Goal: Book appointment/travel/reservation

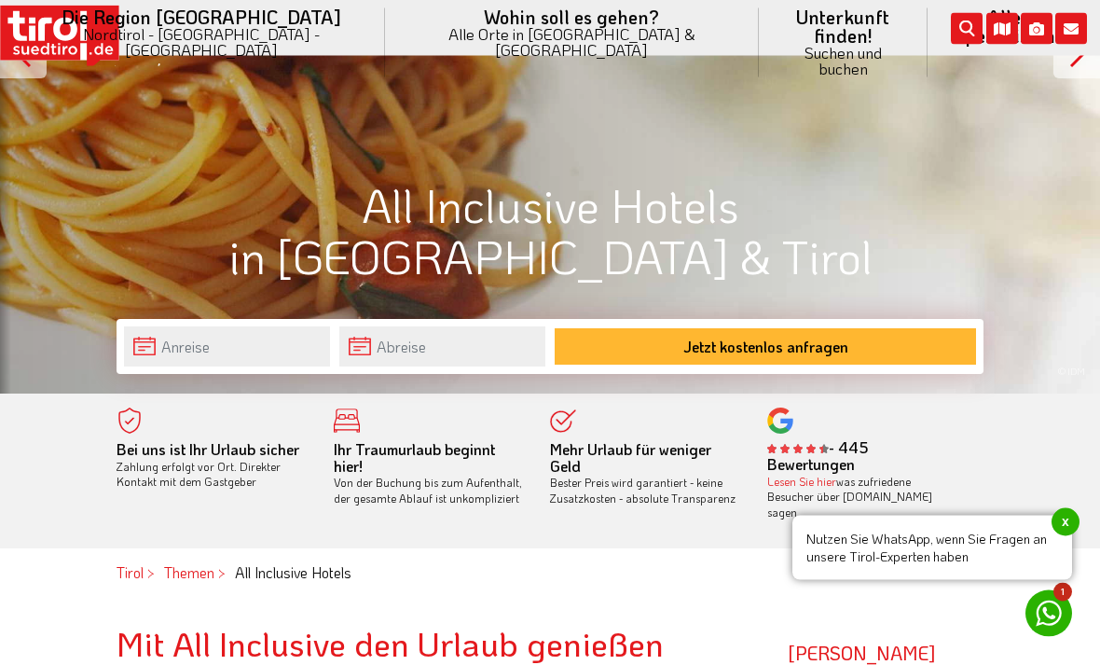
scroll to position [335, 0]
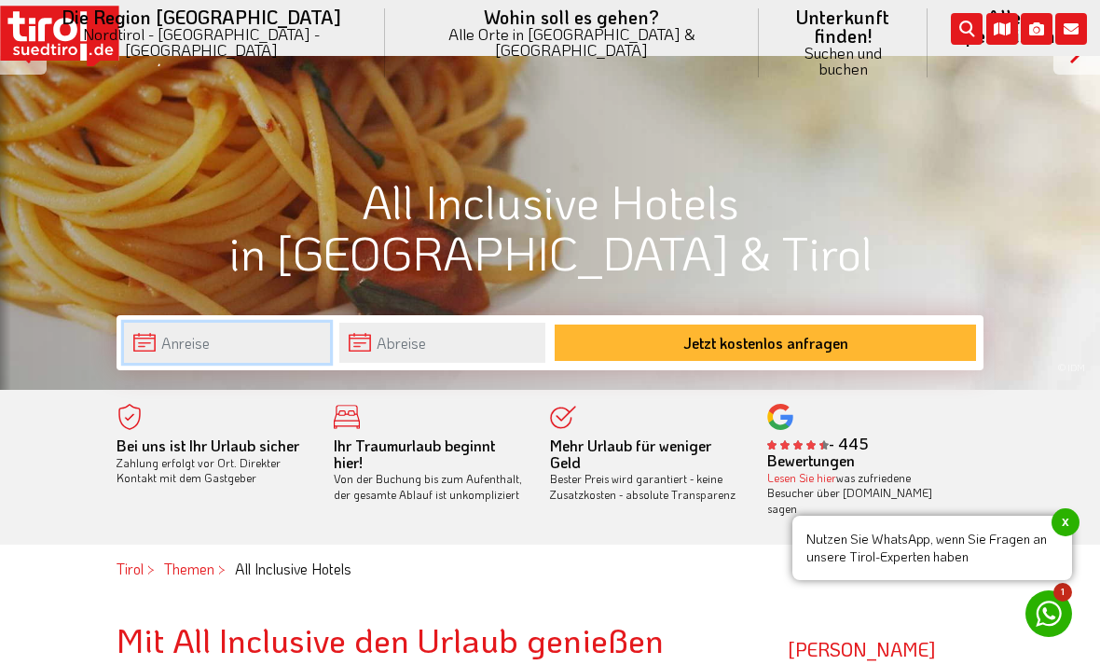
click at [261, 345] on input "text" at bounding box center [227, 343] width 206 height 40
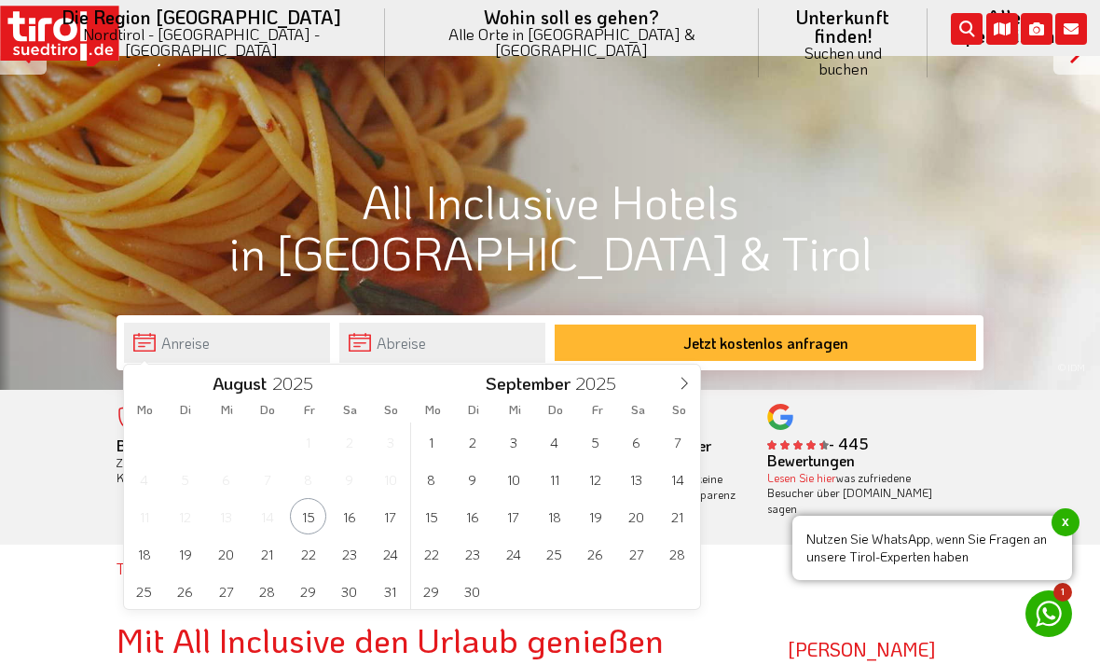
click at [684, 394] on span at bounding box center [685, 381] width 32 height 32
click at [596, 439] on span "3" at bounding box center [595, 441] width 36 height 36
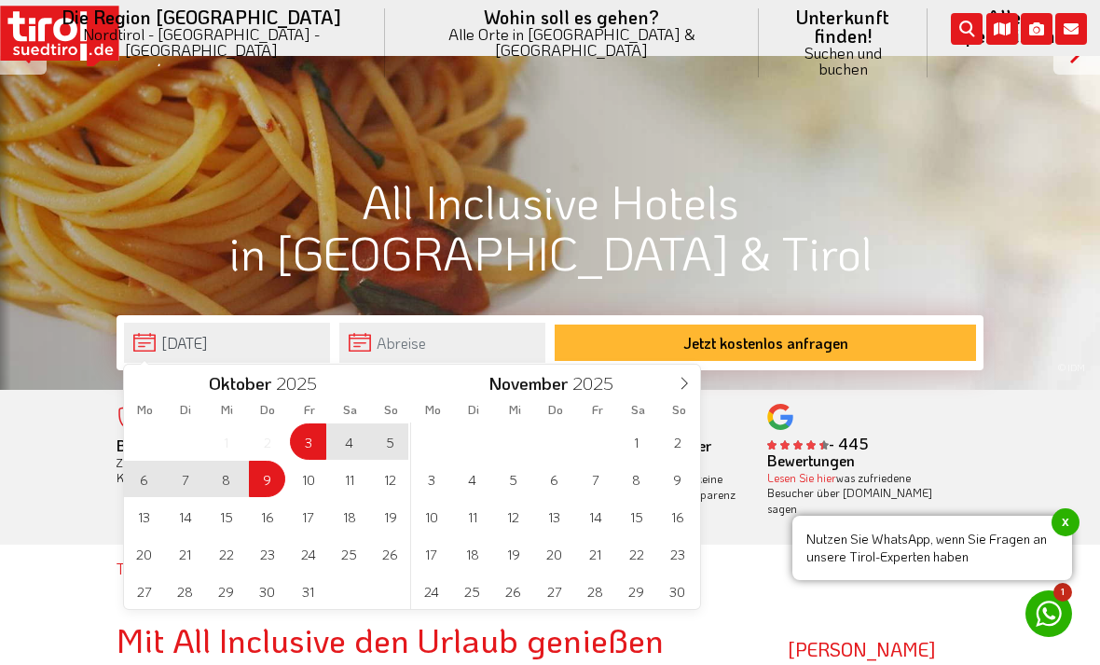
click at [257, 473] on span "9" at bounding box center [267, 479] width 36 height 36
type input "[DATE]"
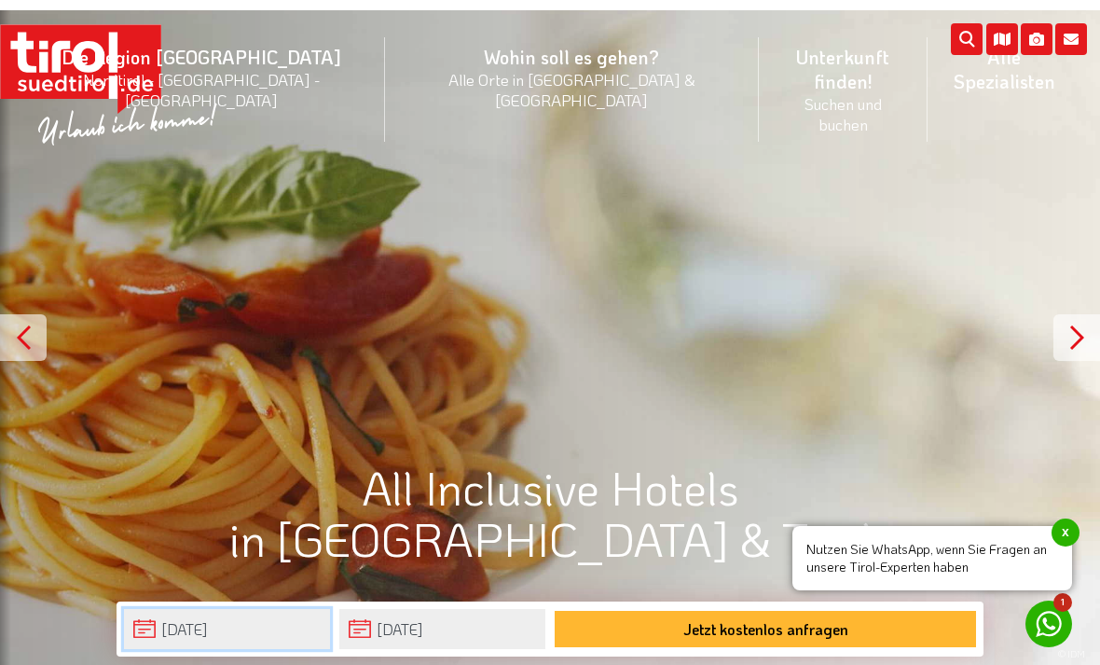
scroll to position [0, 0]
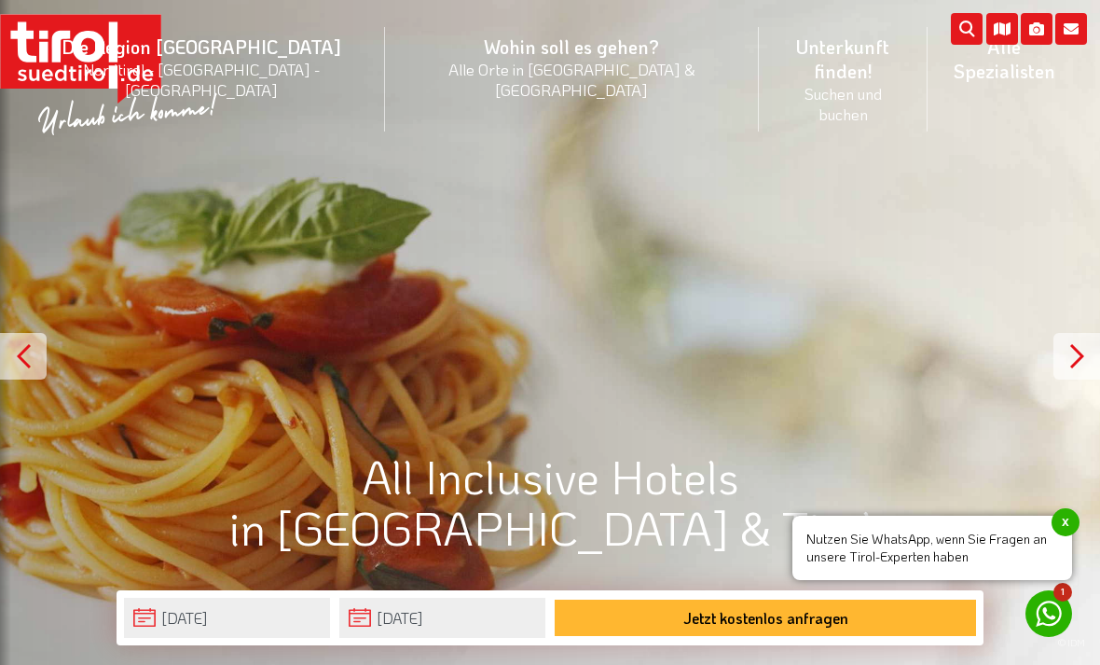
click at [781, 83] on small "Suchen und buchen" at bounding box center [842, 103] width 123 height 41
click at [760, 191] on link "3 Sterne Hotels" at bounding box center [843, 210] width 166 height 38
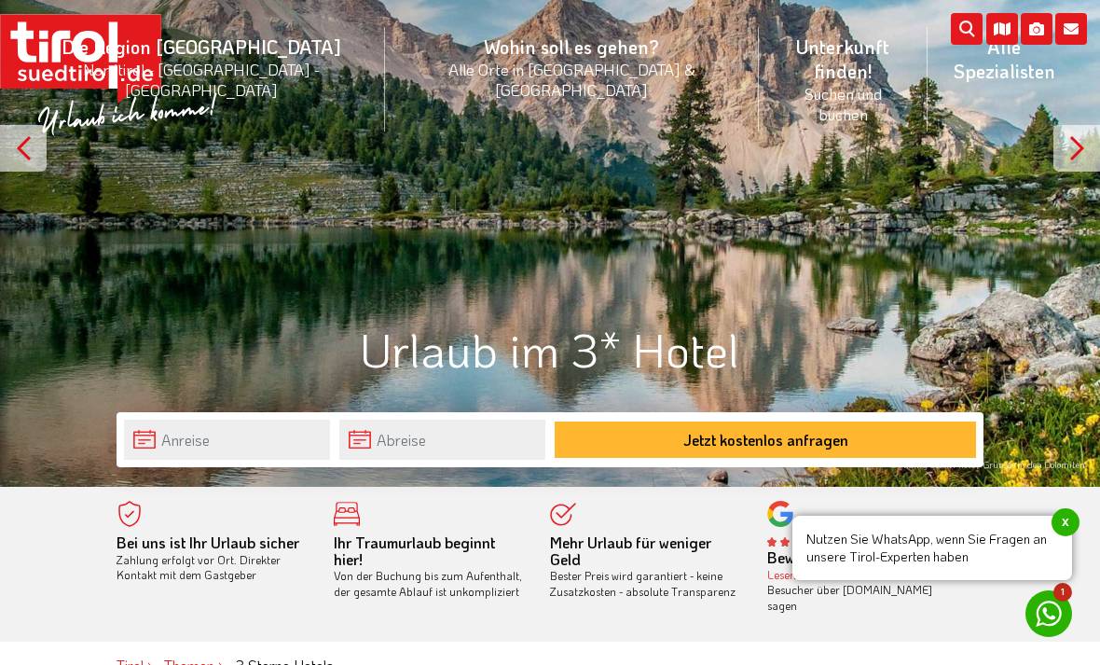
scroll to position [244, 0]
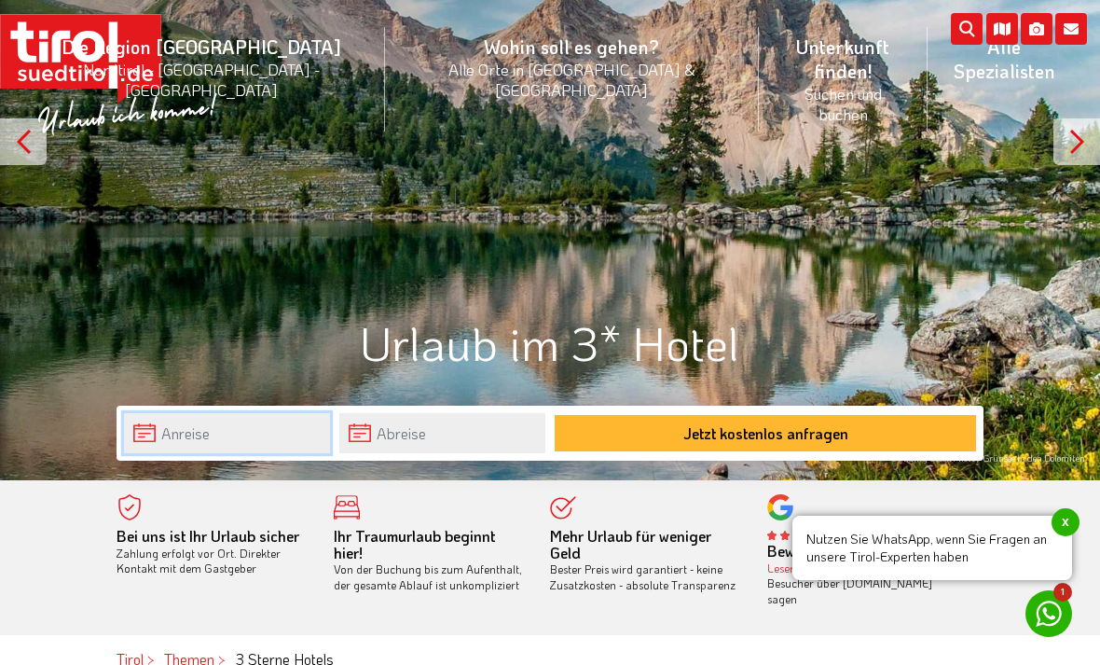
click at [246, 434] on input "text" at bounding box center [227, 433] width 206 height 40
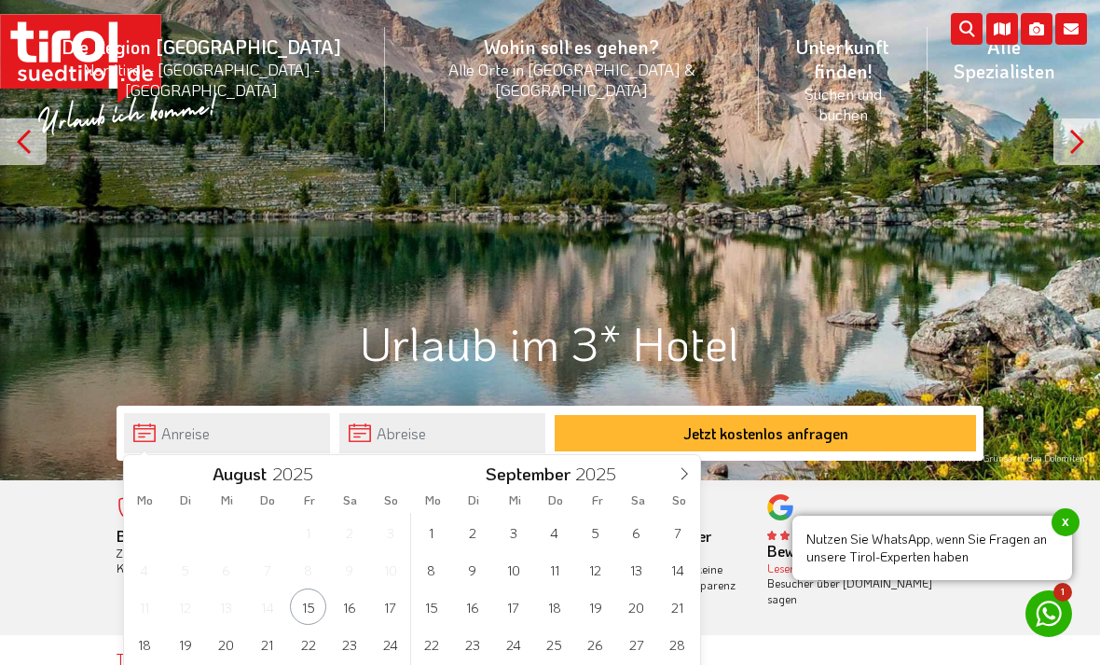
click at [675, 469] on span at bounding box center [685, 471] width 32 height 32
click at [592, 529] on span "3" at bounding box center [595, 532] width 36 height 36
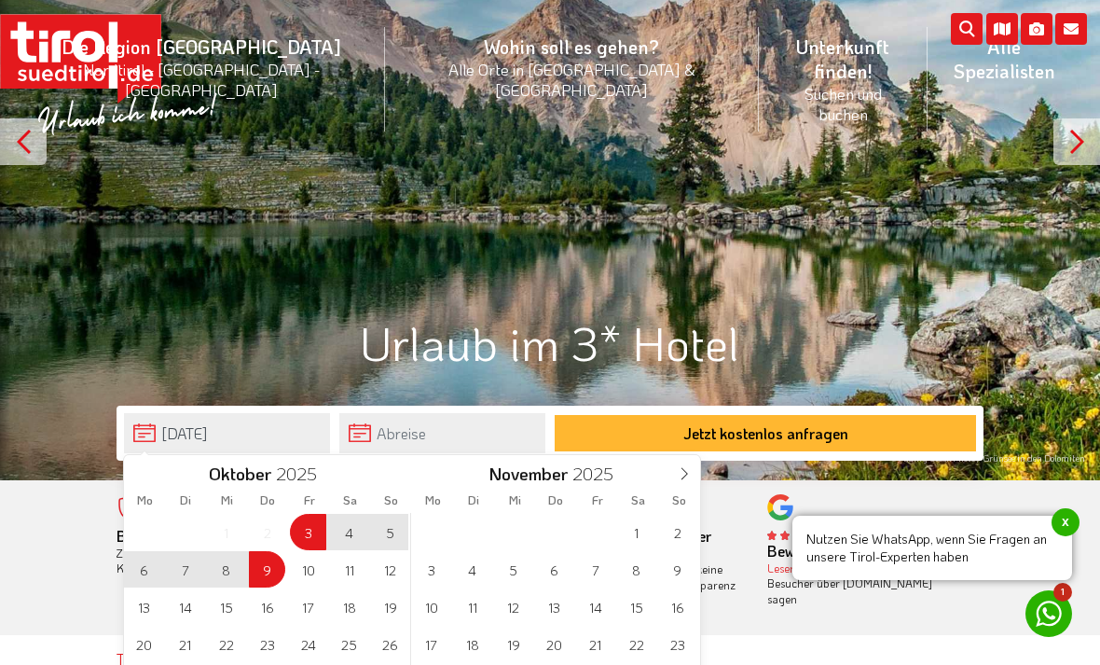
click at [265, 569] on span "9" at bounding box center [267, 569] width 36 height 36
type input "[DATE]"
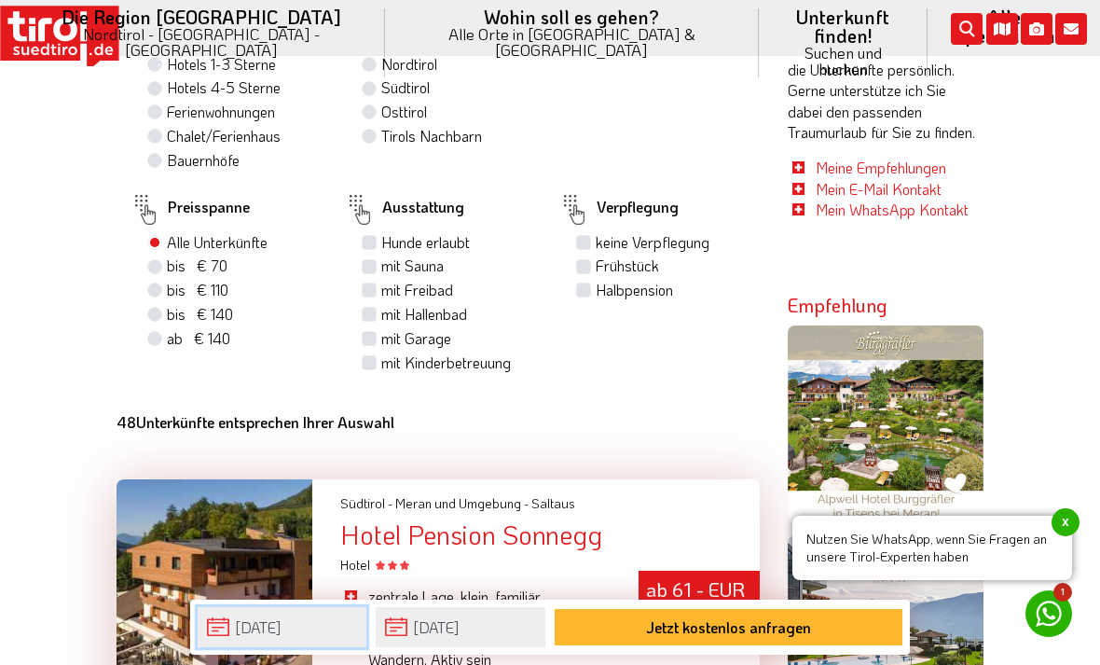
scroll to position [1116, 0]
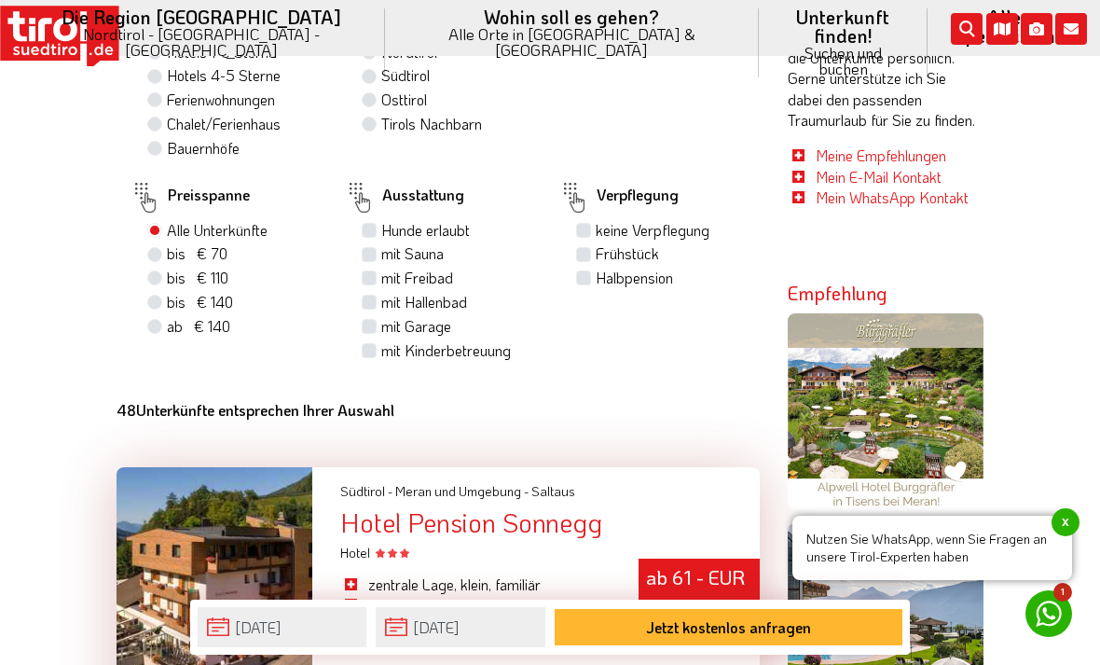
click at [596, 288] on label "Halbpension" at bounding box center [634, 278] width 77 height 21
click at [588, 283] on input "Halbpension" at bounding box center [586, 277] width 12 height 12
checkbox input "true"
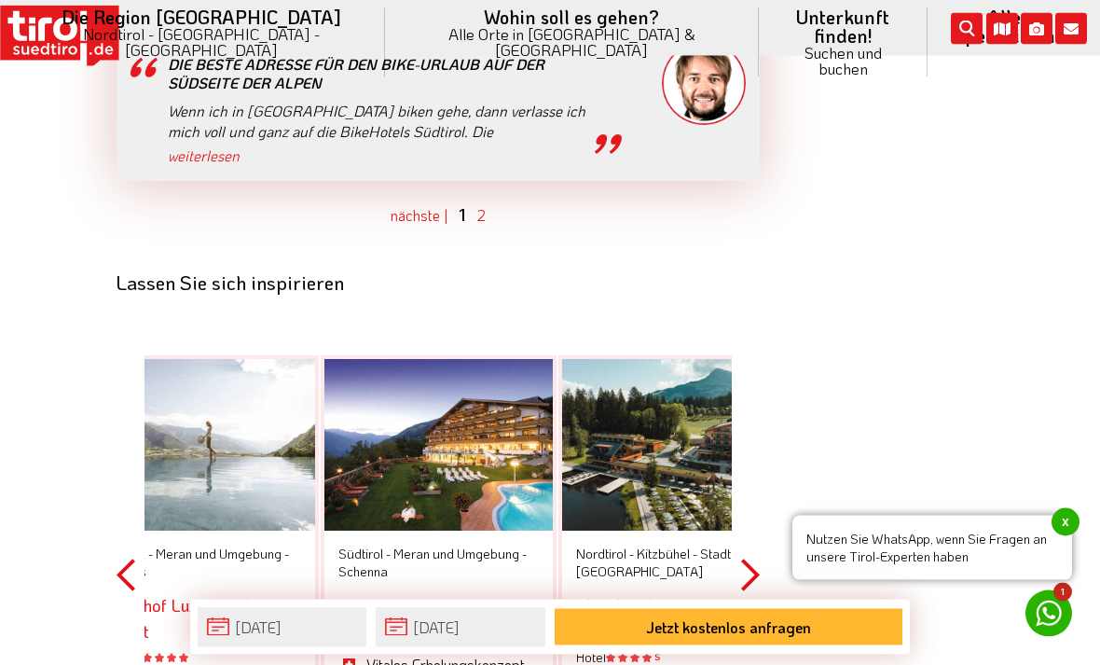
scroll to position [5690, 0]
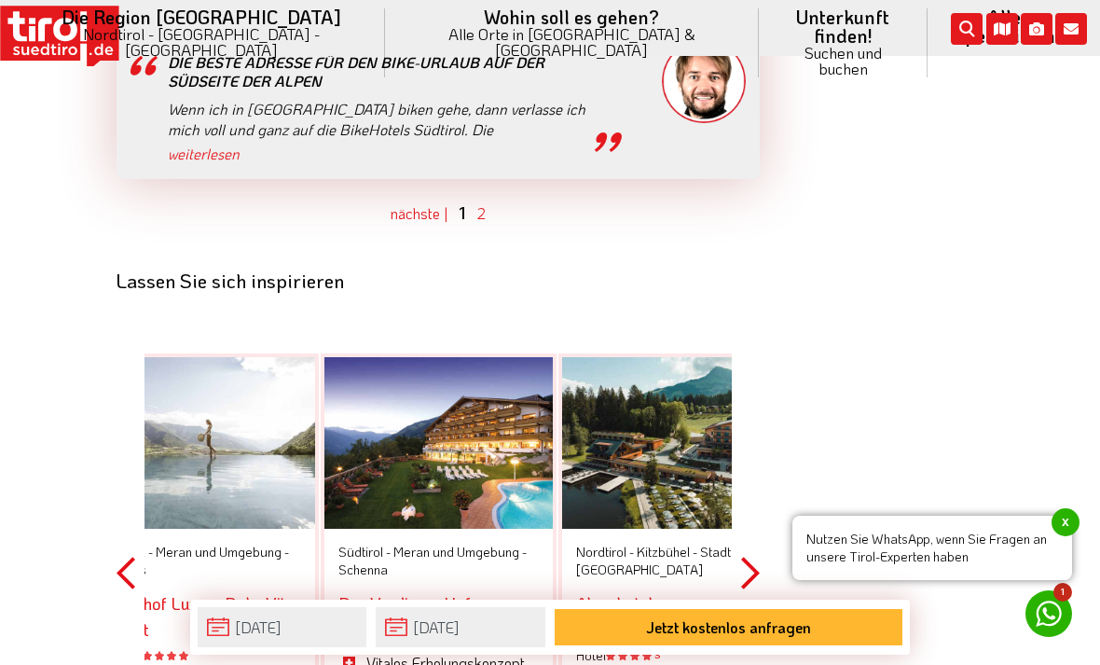
click at [483, 203] on link "2" at bounding box center [481, 213] width 8 height 20
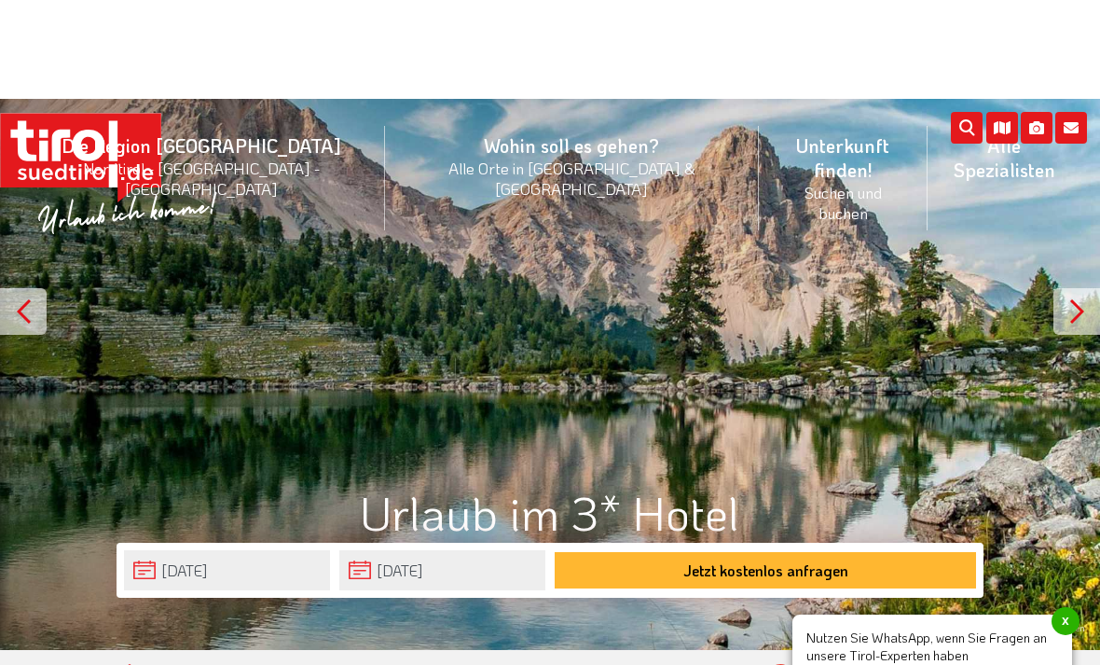
scroll to position [0, 0]
